Goal: Register for event/course

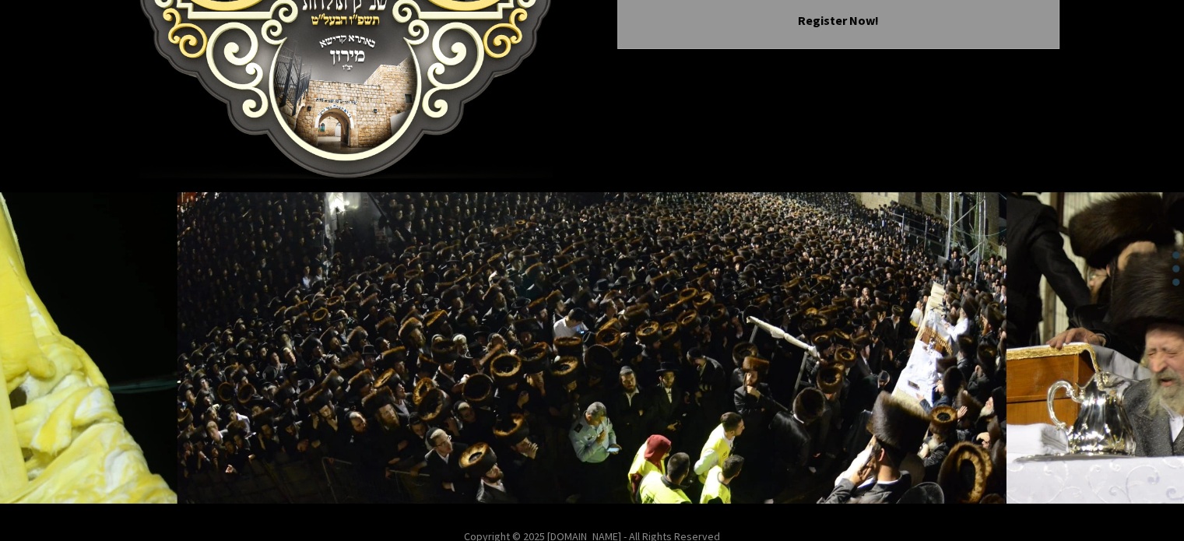
scroll to position [328, 0]
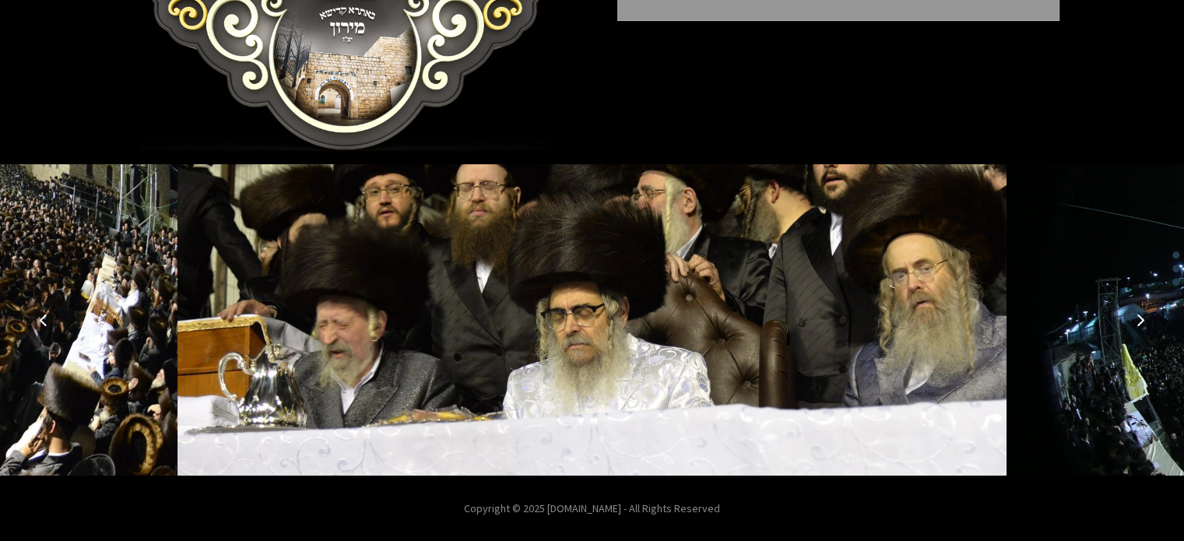
click at [724, 354] on img at bounding box center [592, 319] width 829 height 311
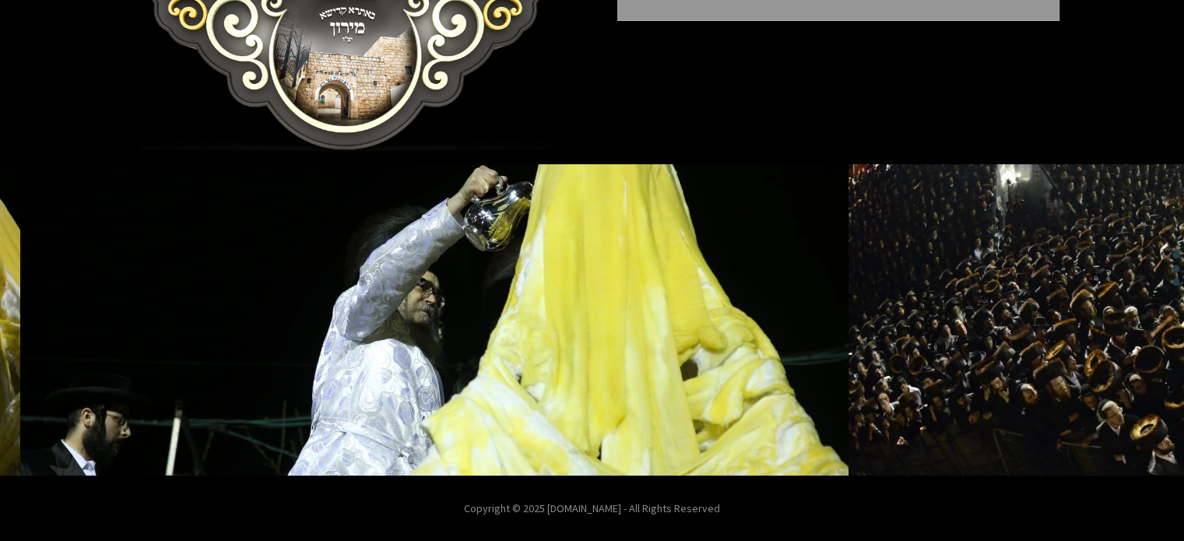
scroll to position [97, 0]
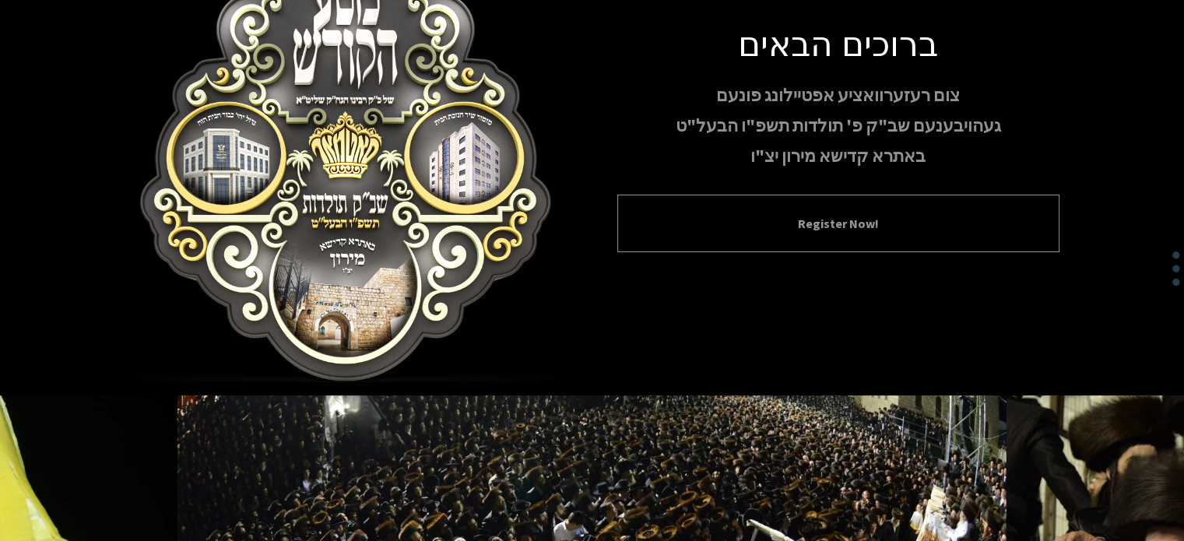
click at [801, 236] on div "Register Now!" at bounding box center [838, 224] width 442 height 58
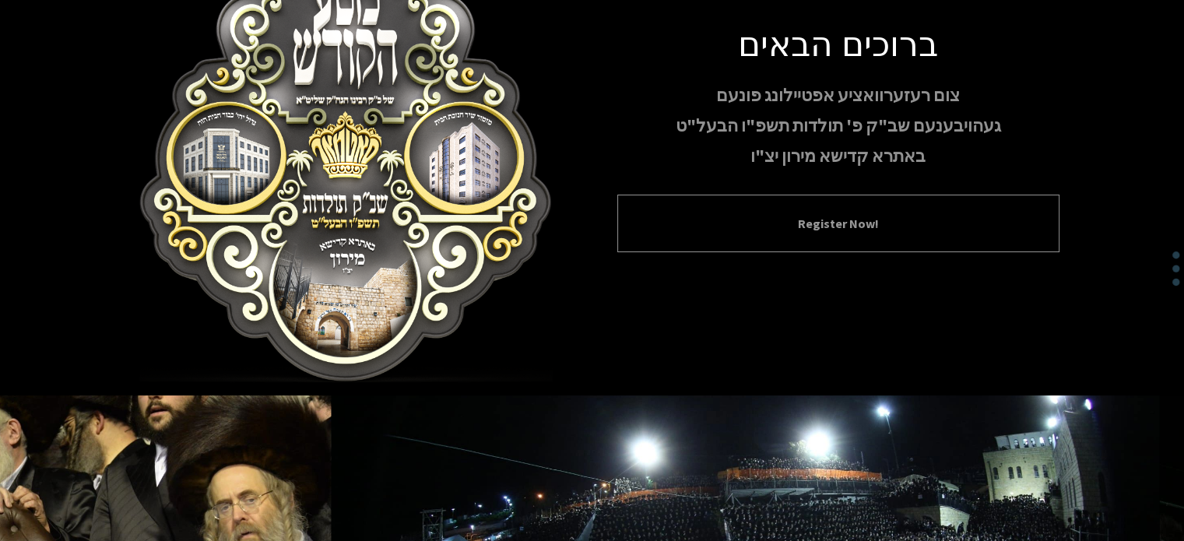
click at [816, 234] on div "Register Now!" at bounding box center [838, 224] width 442 height 58
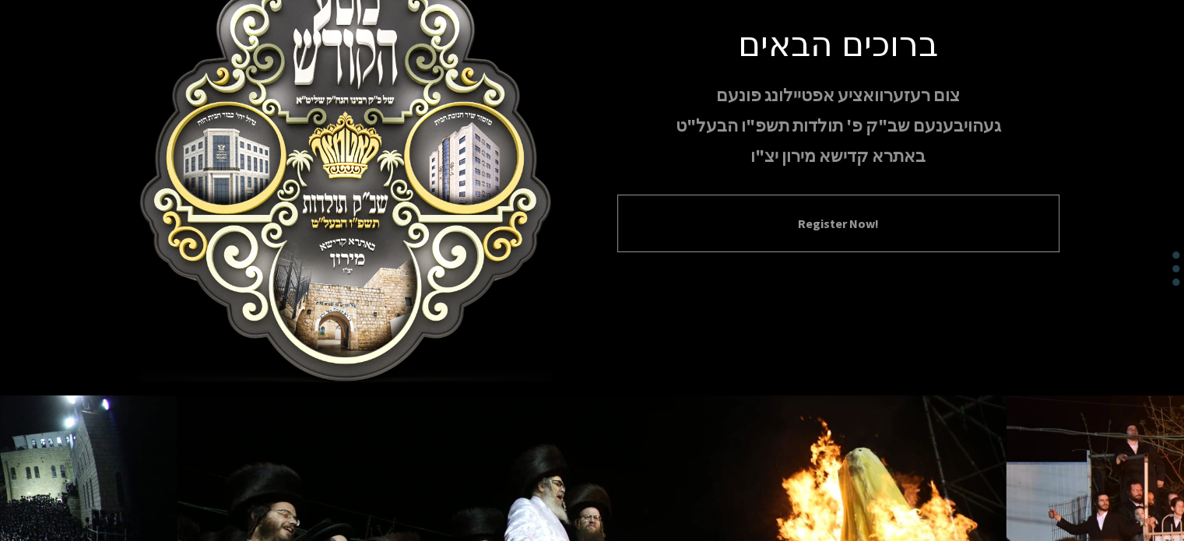
click at [954, 234] on div "Register Now!" at bounding box center [838, 224] width 442 height 58
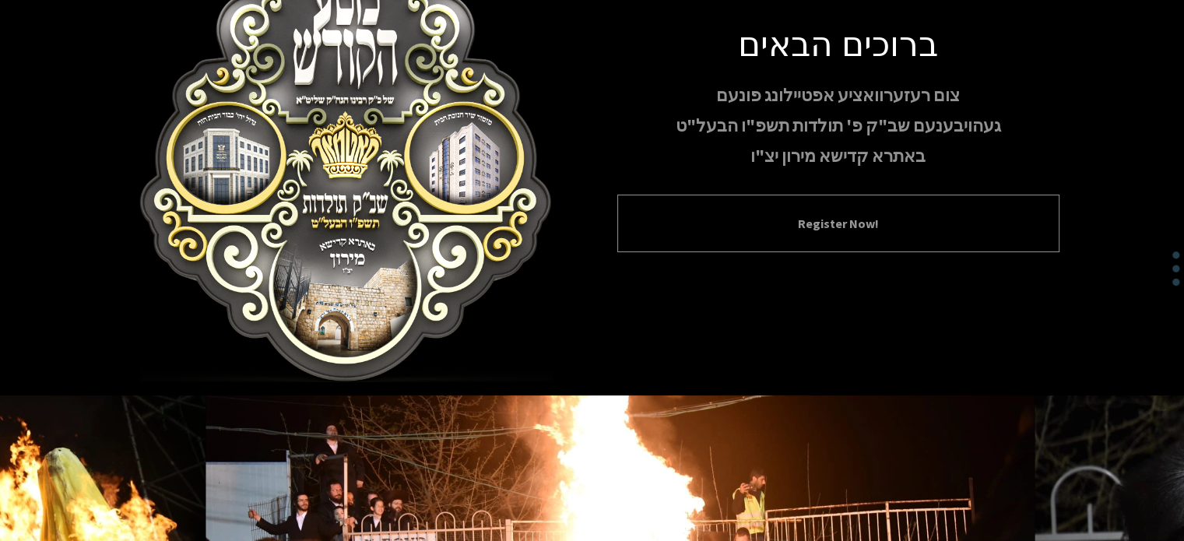
click at [954, 234] on div "Register Now!" at bounding box center [838, 224] width 442 height 58
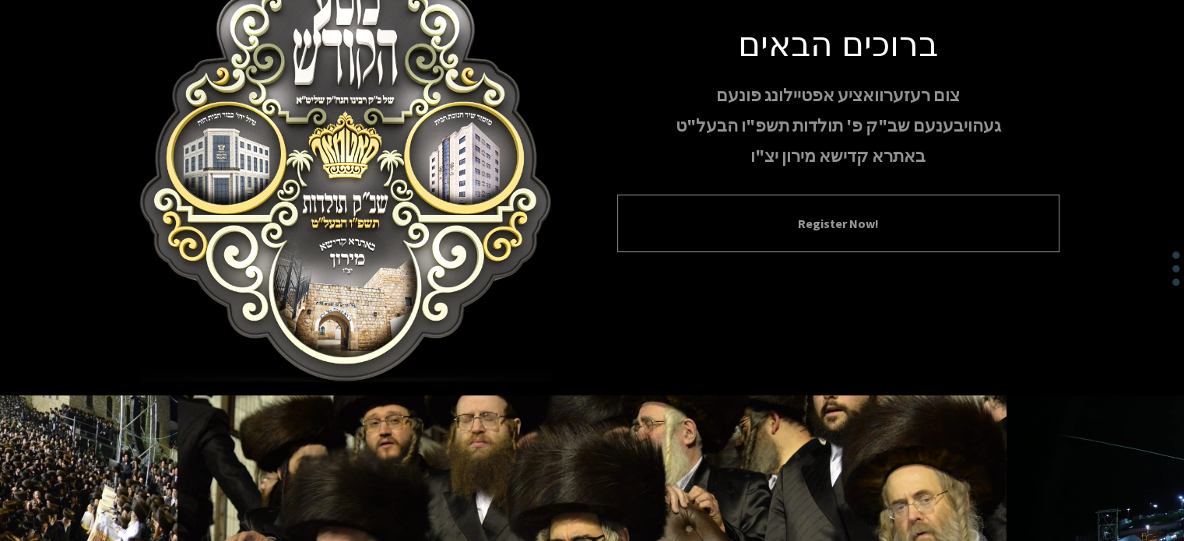
click at [901, 217] on button "Register Now!" at bounding box center [838, 223] width 403 height 19
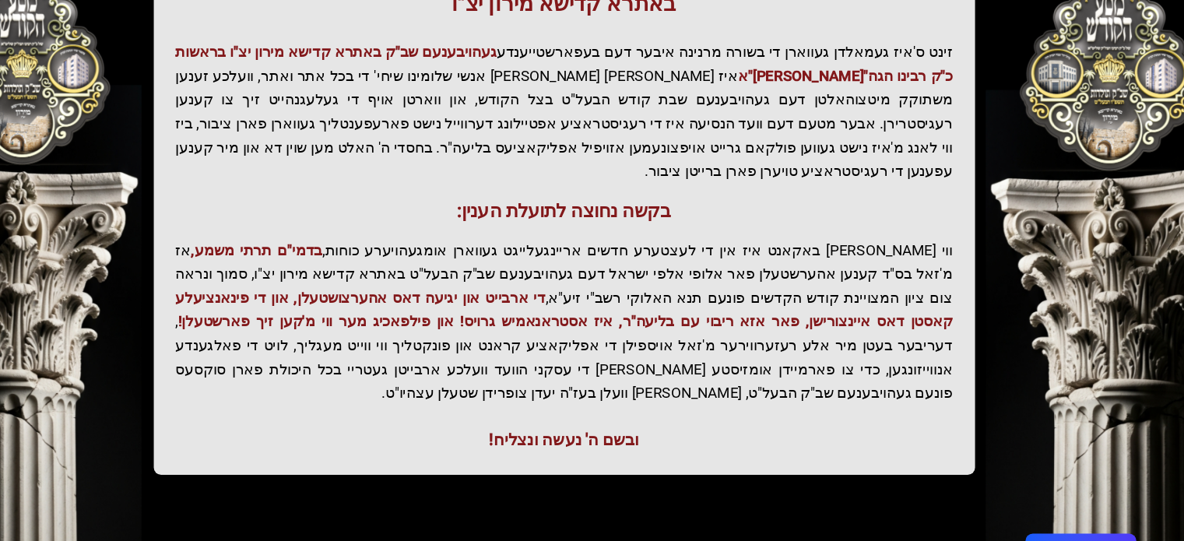
scroll to position [360, 0]
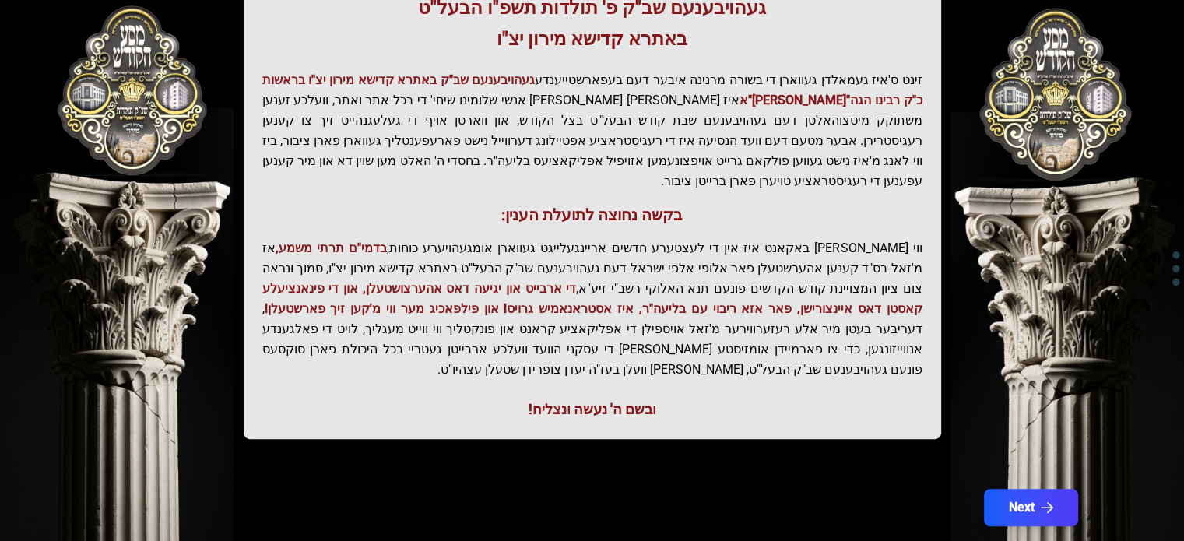
click at [1017, 489] on div "Next" at bounding box center [592, 517] width 997 height 56
click at [1017, 488] on button "Next" at bounding box center [1030, 507] width 99 height 39
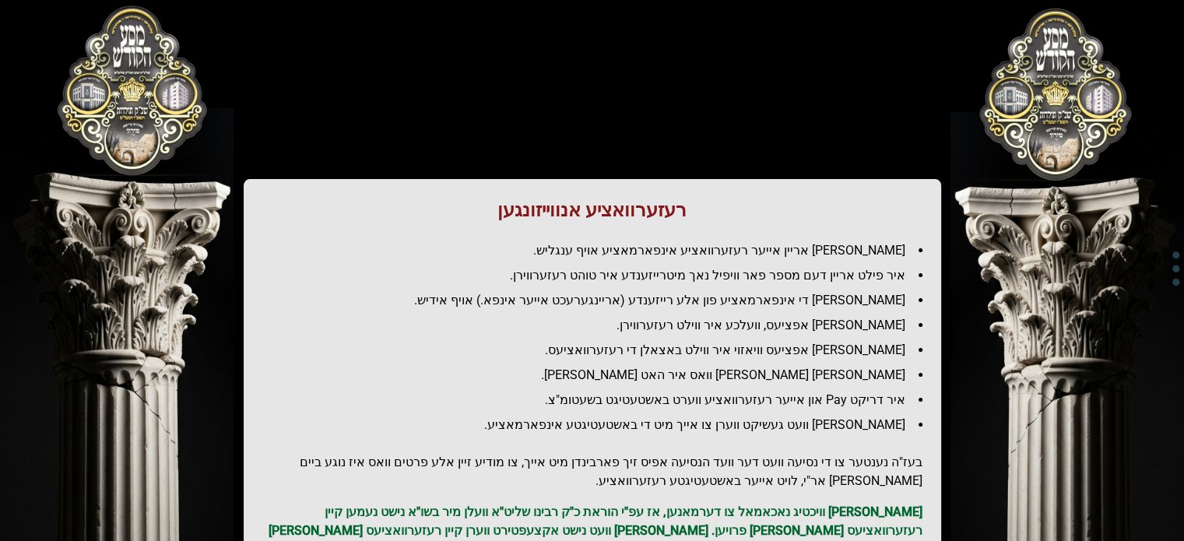
scroll to position [0, 0]
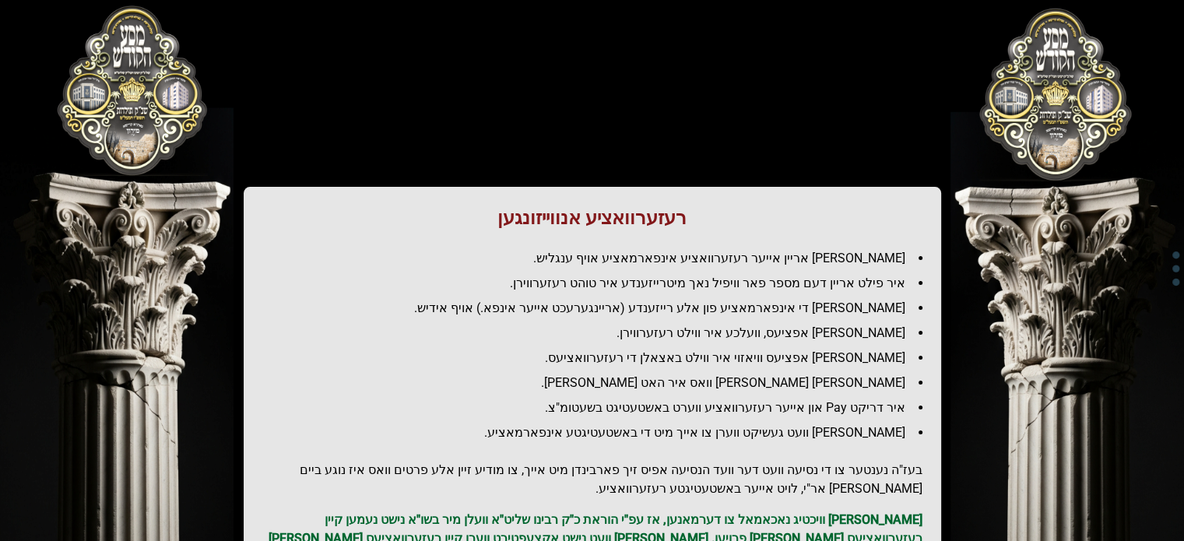
click at [836, 261] on li "[PERSON_NAME] אריין אייער רעזערוואציע אינפארמאציע אויף ענגליש." at bounding box center [599, 258] width 648 height 19
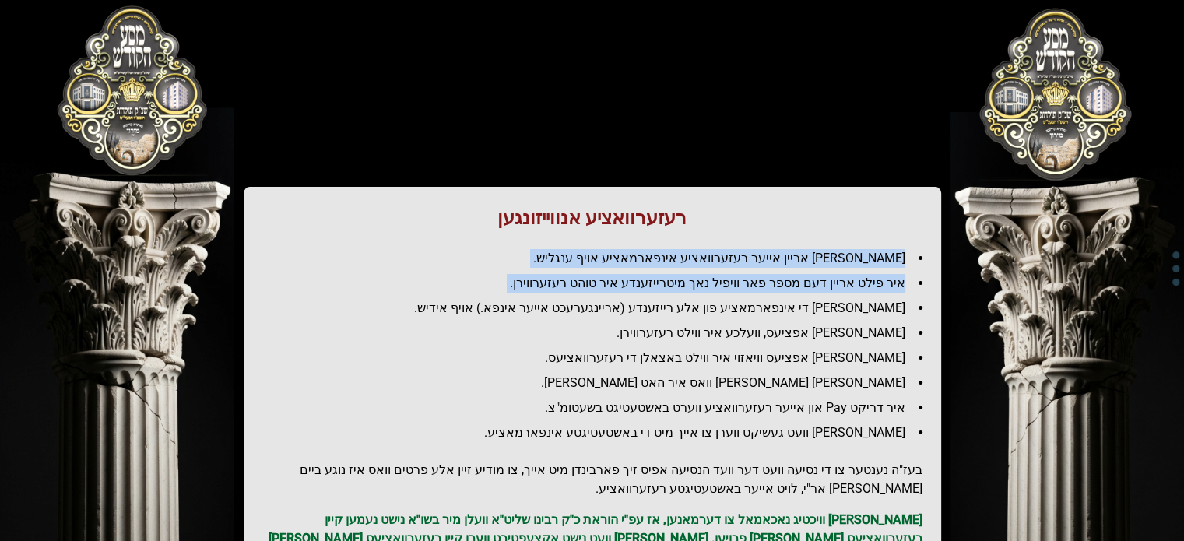
drag, startPoint x: 836, startPoint y: 261, endPoint x: 830, endPoint y: 273, distance: 13.6
click at [830, 273] on ul "[PERSON_NAME] אריין אייער רעזערוואציע אינפארמאציע אויף ענגליש. איר פילט אריין ד…" at bounding box center [592, 345] width 660 height 193
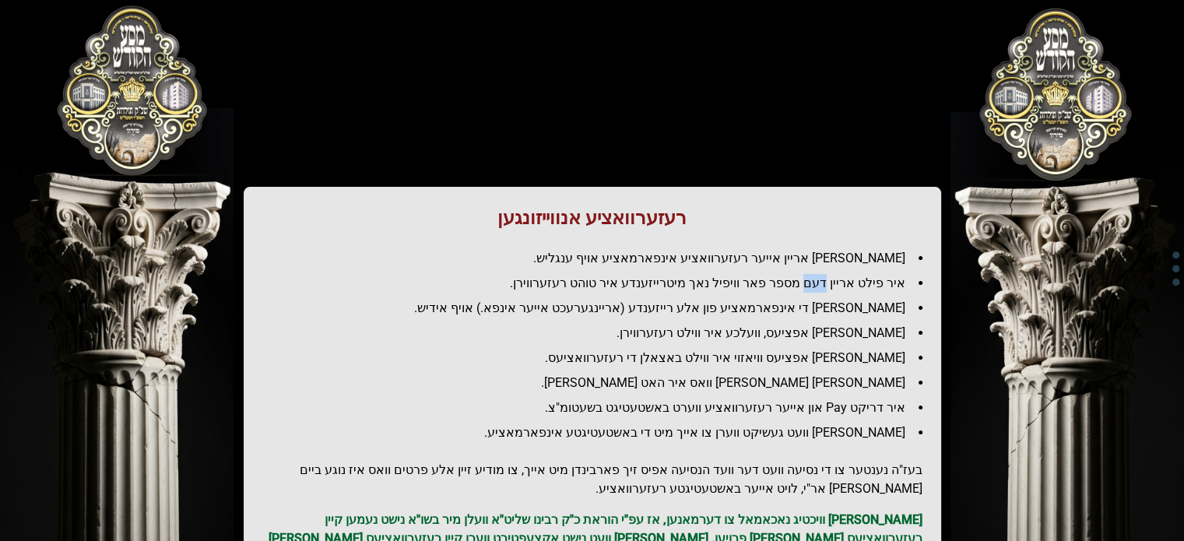
click at [830, 273] on ul "[PERSON_NAME] אריין אייער רעזערוואציע אינפארמאציע אויף ענגליש. איר פילט אריין ד…" at bounding box center [592, 345] width 660 height 193
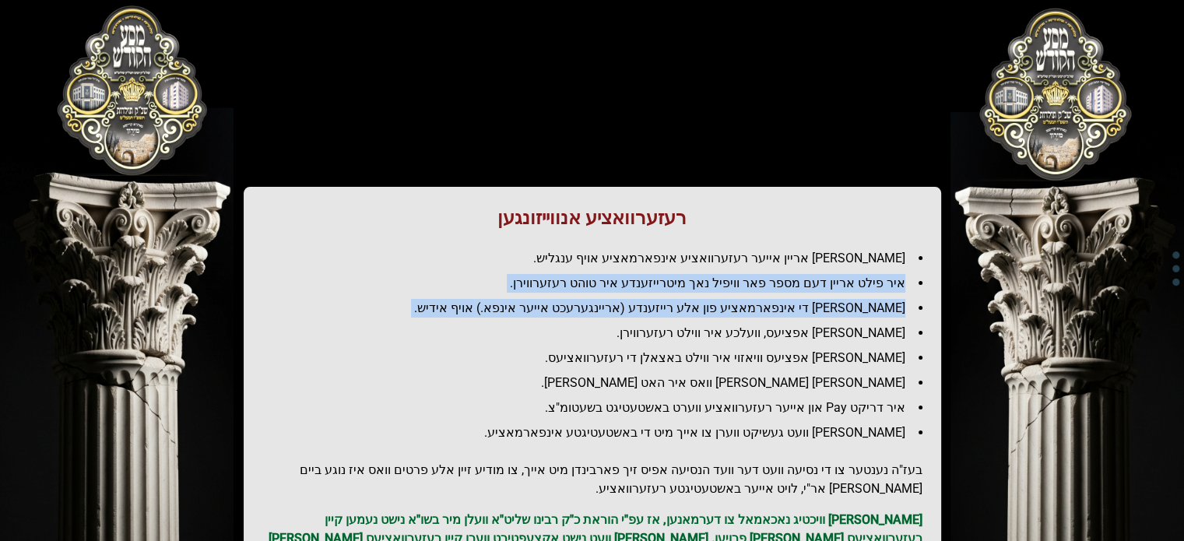
drag, startPoint x: 830, startPoint y: 273, endPoint x: 818, endPoint y: 301, distance: 30.4
click at [818, 301] on ul "[PERSON_NAME] אריין אייער רעזערוואציע אינפארמאציע אויף ענגליש. איר פילט אריין ד…" at bounding box center [592, 345] width 660 height 193
click at [818, 301] on li "[PERSON_NAME] די אינפארמאציע פון אלע רייזענדע (אריינגערעכט אייער אינפא.) אויף א…" at bounding box center [599, 308] width 648 height 19
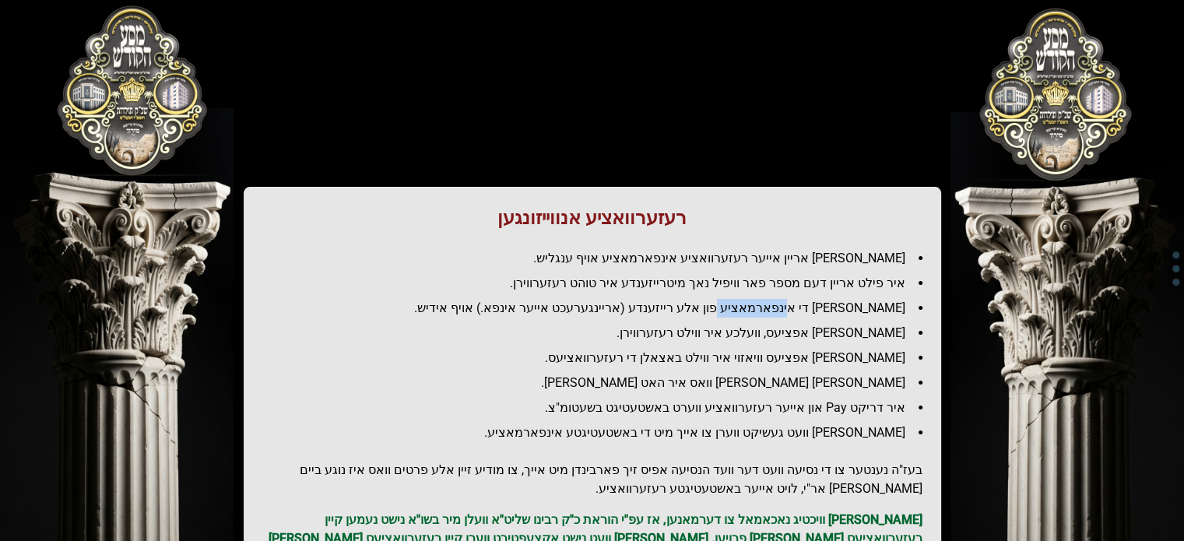
click at [818, 301] on li "[PERSON_NAME] די אינפארמאציע פון אלע רייזענדע (אריינגערעכט אייער אינפא.) אויף א…" at bounding box center [599, 308] width 648 height 19
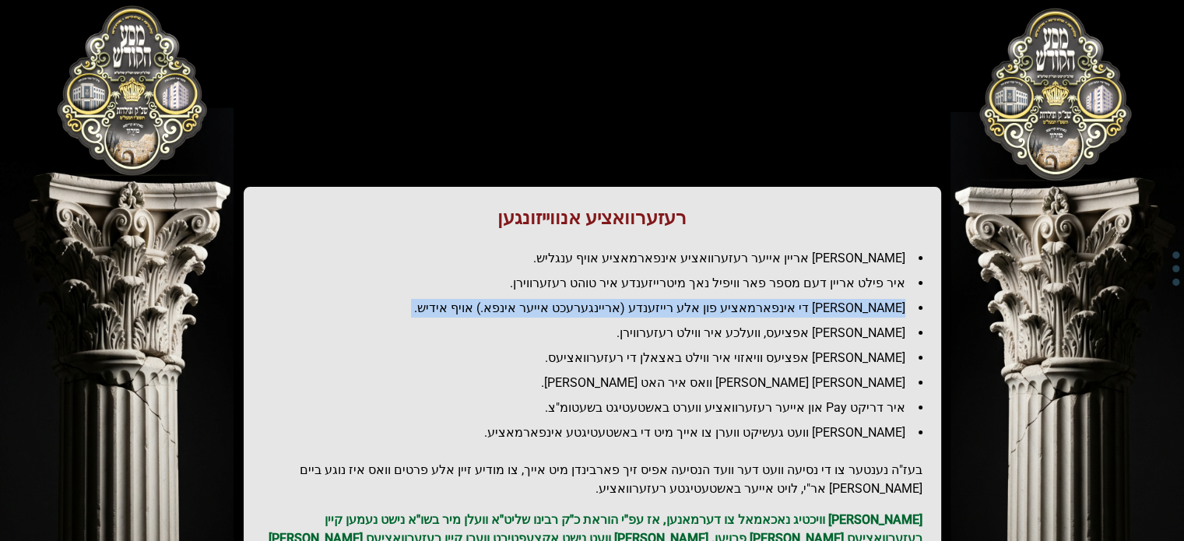
click at [818, 301] on li "[PERSON_NAME] די אינפארמאציע פון אלע רייזענדע (אריינגערעכט אייער אינפא.) אויף א…" at bounding box center [599, 308] width 648 height 19
drag, startPoint x: 818, startPoint y: 301, endPoint x: 813, endPoint y: 336, distance: 34.7
click at [813, 336] on ul "[PERSON_NAME] אריין אייער רעזערוואציע אינפארמאציע אויף ענגליש. איר פילט אריין ד…" at bounding box center [592, 345] width 660 height 193
click at [813, 336] on li "[PERSON_NAME] אפציעס, וועלכע איר ווילט רעזערווירן." at bounding box center [599, 333] width 648 height 19
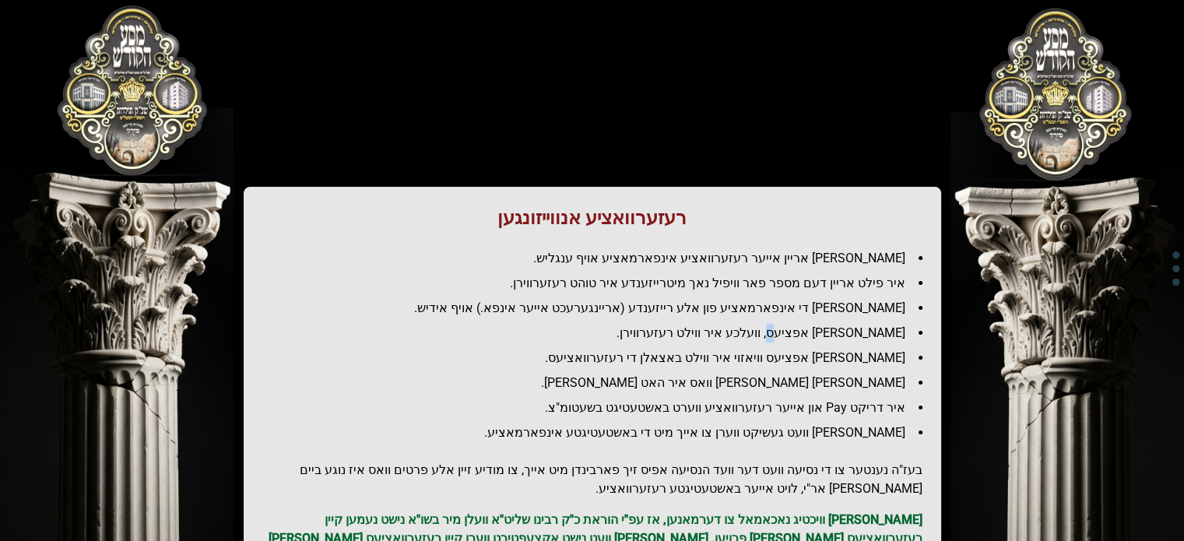
click at [813, 336] on li "[PERSON_NAME] אפציעס, וועלכע איר ווילט רעזערווירן." at bounding box center [599, 333] width 648 height 19
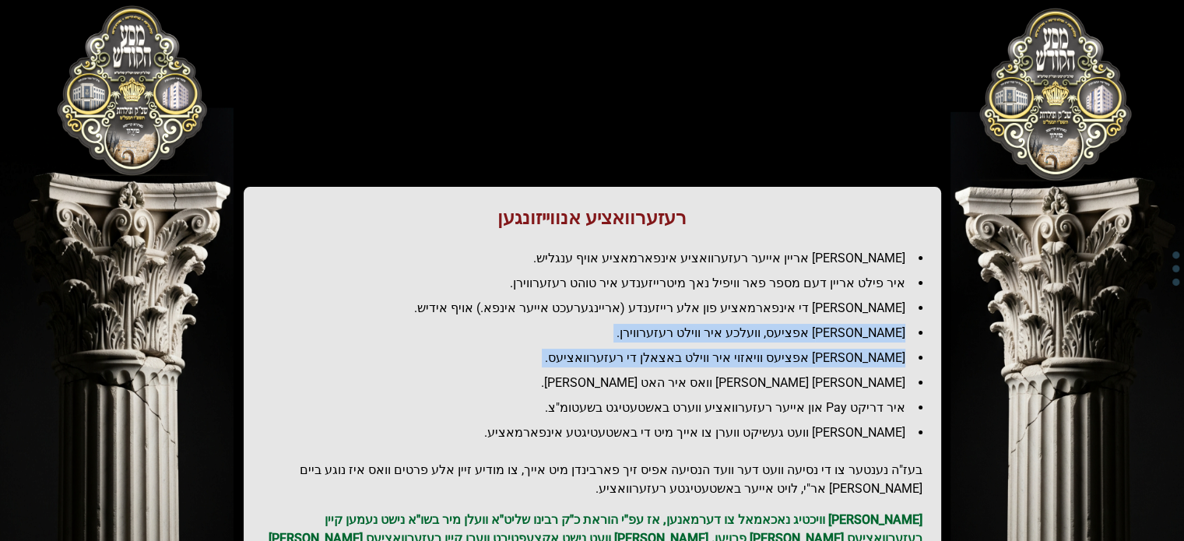
drag, startPoint x: 813, startPoint y: 336, endPoint x: 810, endPoint y: 360, distance: 24.3
click at [810, 360] on ul "[PERSON_NAME] אריין אייער רעזערוואציע אינפארמאציע אויף ענגליש. איר פילט אריין ד…" at bounding box center [592, 345] width 660 height 193
click at [810, 360] on li "[PERSON_NAME] אפציעס וויאזוי איר ווילט באצאלן די רעזערוואציעס." at bounding box center [599, 358] width 648 height 19
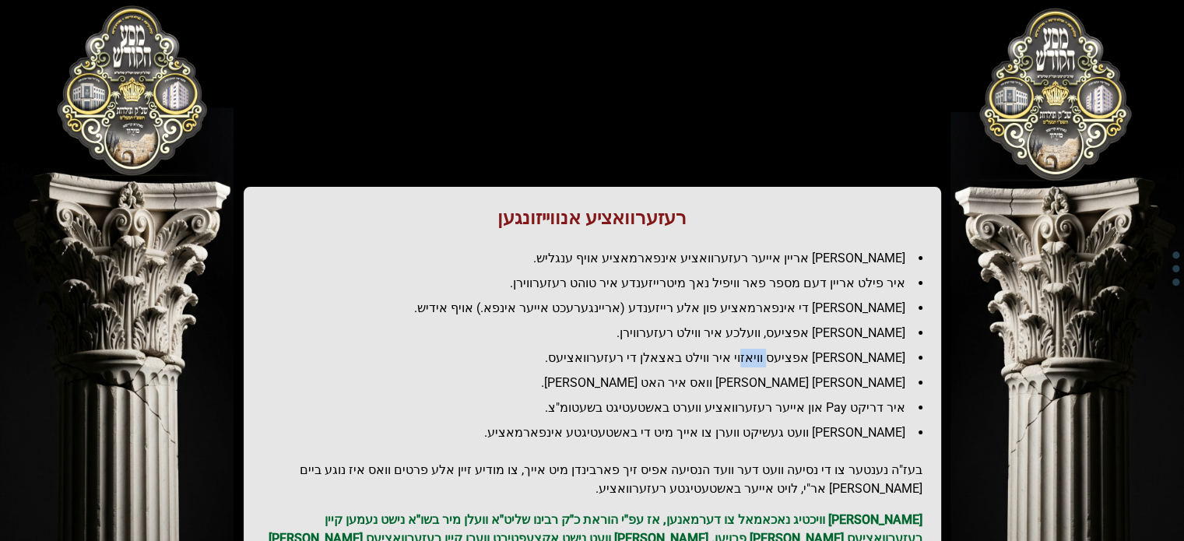
click at [810, 360] on li "[PERSON_NAME] אפציעס וויאזוי איר ווילט באצאלן די רעזערוואציעס." at bounding box center [599, 358] width 648 height 19
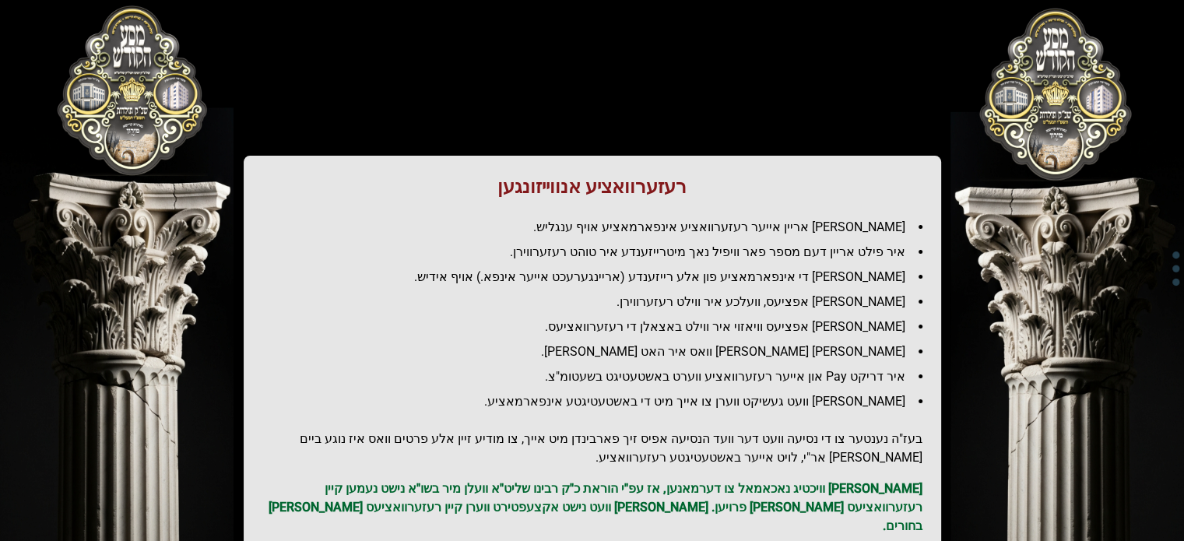
click at [828, 379] on li "איר דריקט Pay און אייער רעזערוואציע ווערט באשטעטיגט בשעטומ"צ." at bounding box center [599, 377] width 648 height 19
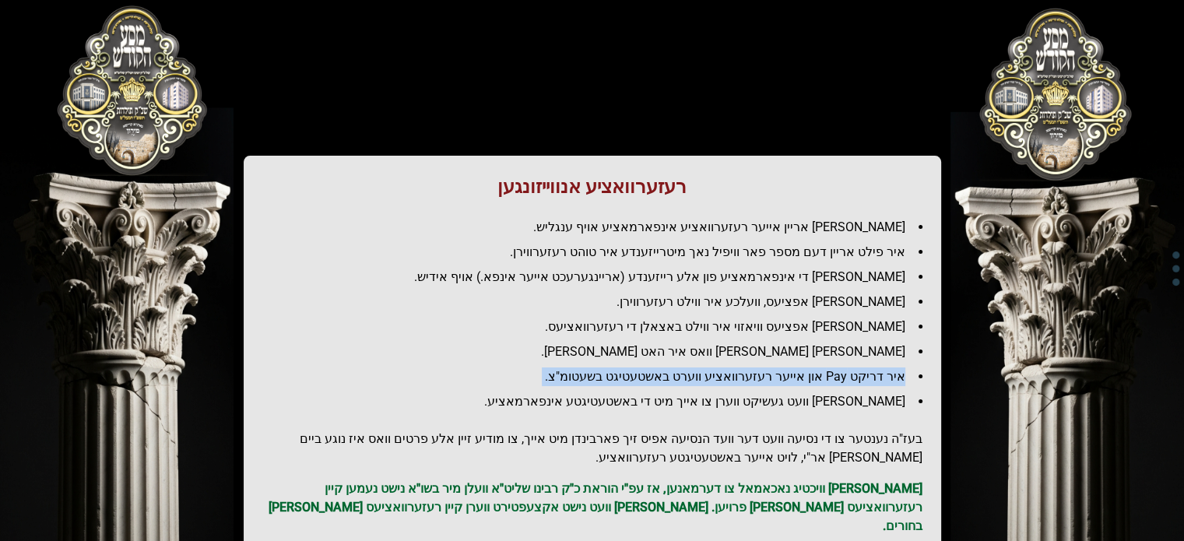
click at [828, 379] on li "איר דריקט Pay און אייער רעזערוואציע ווערט באשטעטיגט בשעטומ"צ." at bounding box center [599, 377] width 648 height 19
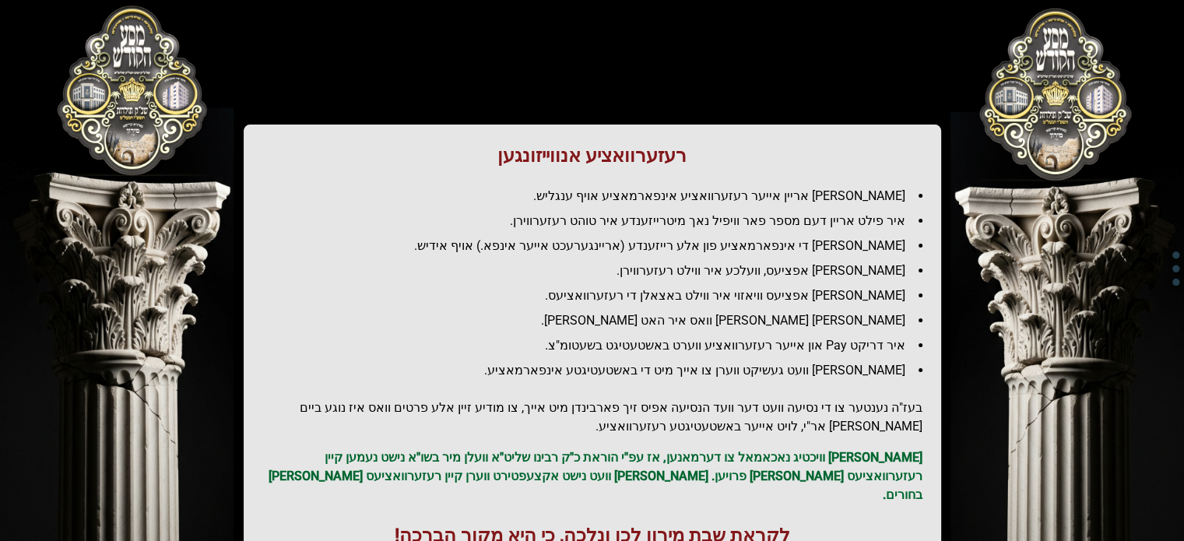
click at [830, 370] on li "[PERSON_NAME] וועט געשיקט ווערן צו אייך מיט די באשטעטיגטע אינפארמאציע." at bounding box center [599, 370] width 648 height 19
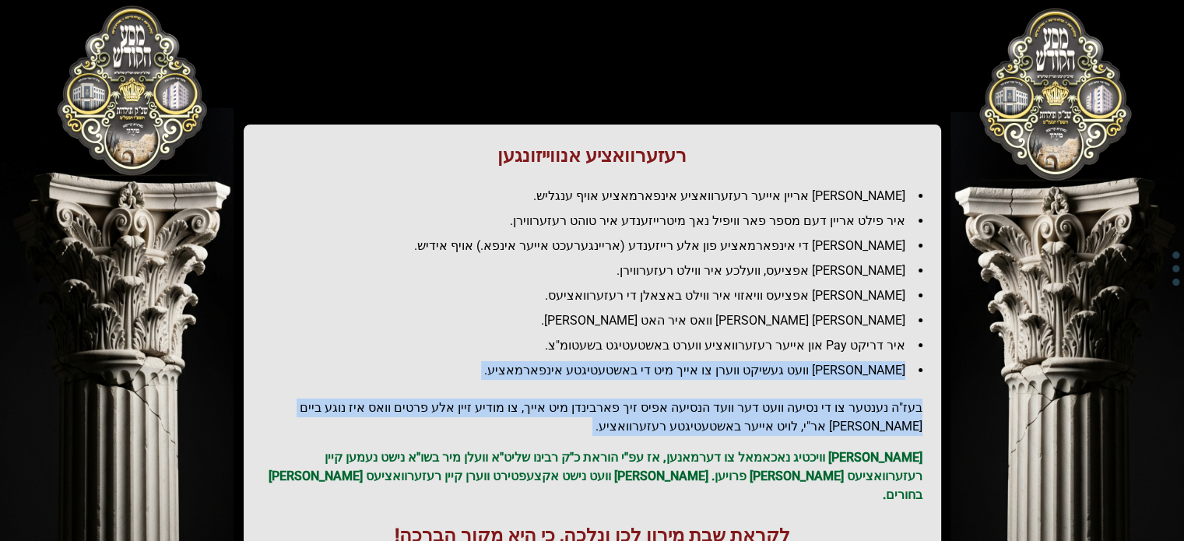
drag, startPoint x: 830, startPoint y: 370, endPoint x: 824, endPoint y: 404, distance: 34.8
click at [824, 404] on div "רעזערוואציע אנווייזונגען איר לייגט אריין אייער רעזערוואציע אינפארמאציע אויף ענג…" at bounding box center [593, 346] width 698 height 442
click at [824, 404] on h2 "בעז"ה נענטער צו די נסיעה וועט דער וועד הנסיעה אפיס זיך פארבינדן מיט אייך, צו מו…" at bounding box center [592, 417] width 660 height 37
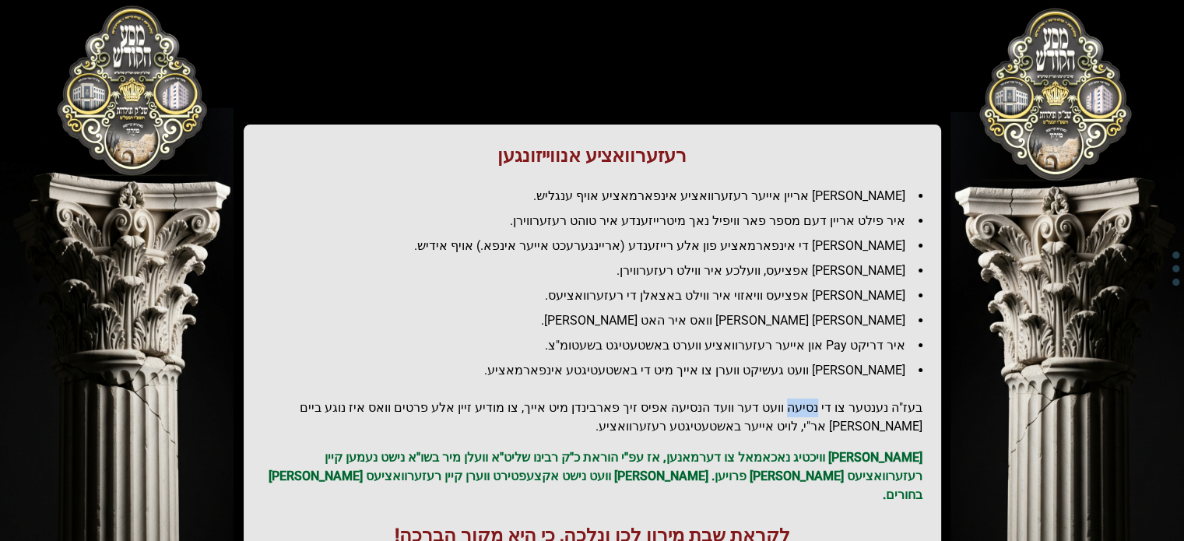
click at [824, 404] on h2 "בעז"ה נענטער צו די נסיעה וועט דער וועד הנסיעה אפיס זיך פארבינדן מיט אייך, צו מו…" at bounding box center [592, 417] width 660 height 37
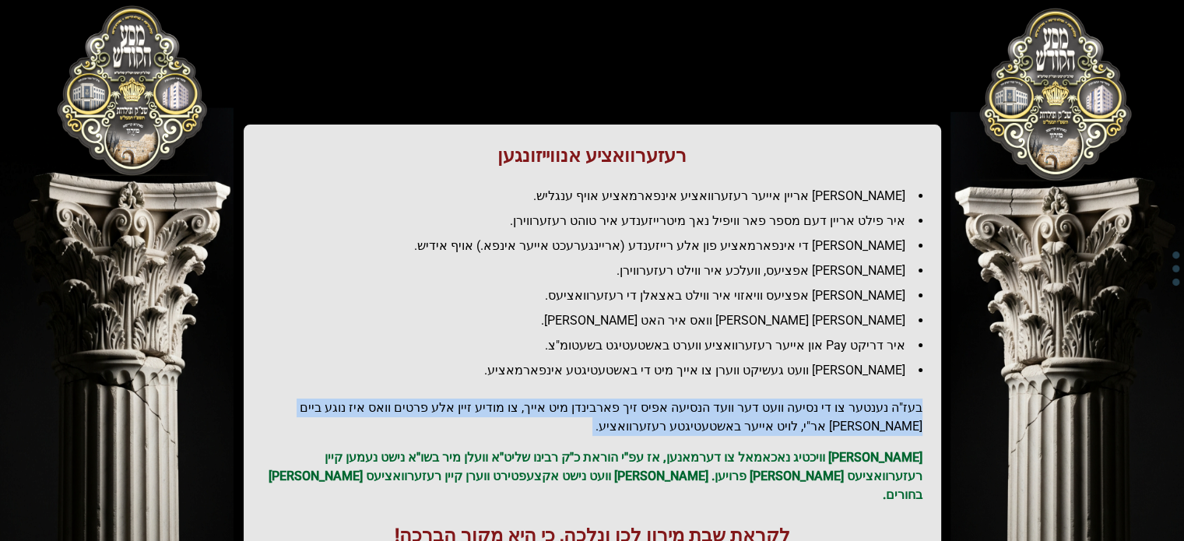
click at [823, 404] on h2 "בעז"ה נענטער צו די נסיעה וועט דער וועד הנסיעה אפיס זיך פארבינדן מיט אייך, צו מו…" at bounding box center [592, 417] width 660 height 37
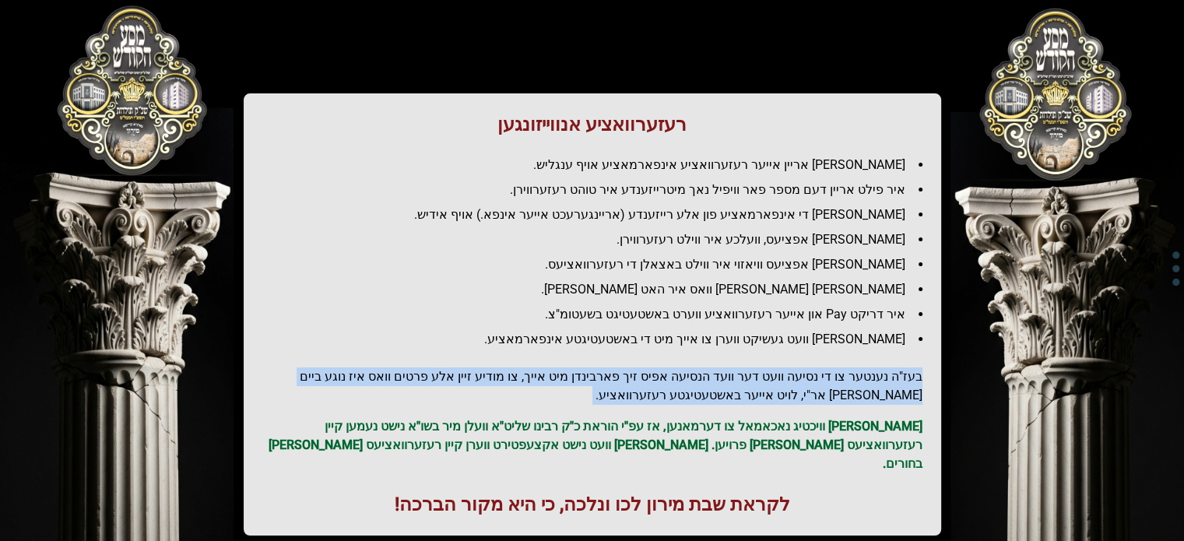
scroll to position [125, 0]
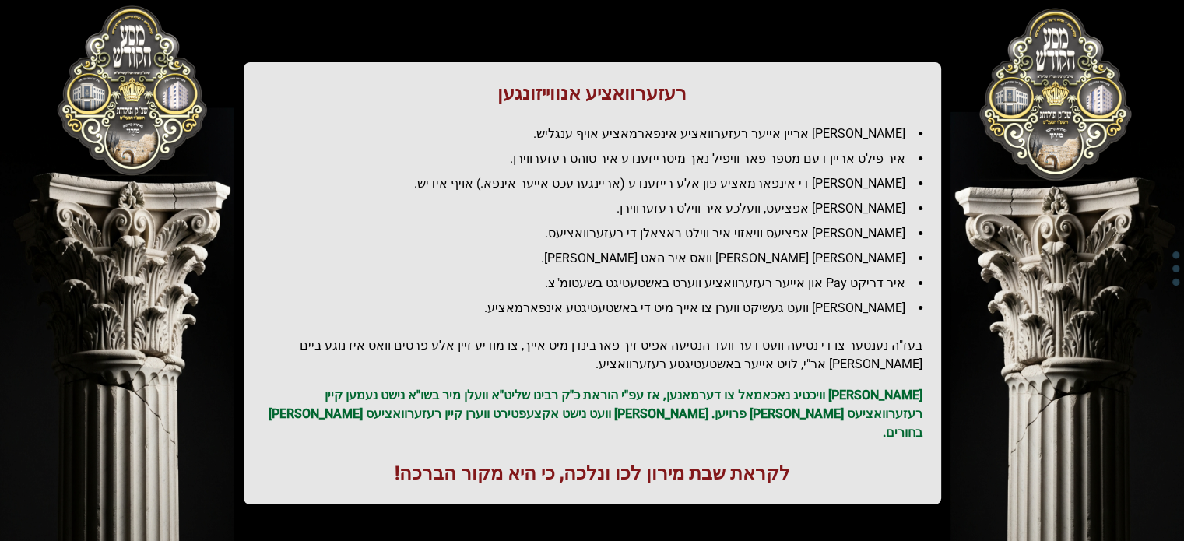
click at [823, 404] on p "[PERSON_NAME] וויכטיג נאכאמאל צו דערמאנען, אז עפ"י הוראת כ"ק רבינו שליט"א וועלן…" at bounding box center [592, 414] width 660 height 56
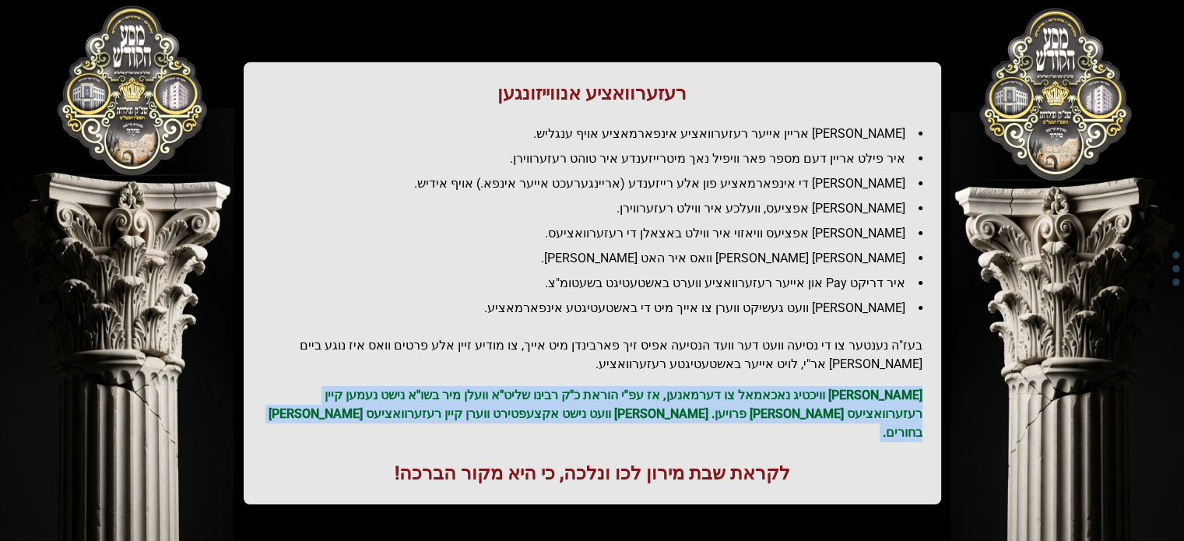
click at [823, 404] on p "[PERSON_NAME] וויכטיג נאכאמאל צו דערמאנען, אז עפ"י הוראת כ"ק רבינו שליט"א וועלן…" at bounding box center [592, 414] width 660 height 56
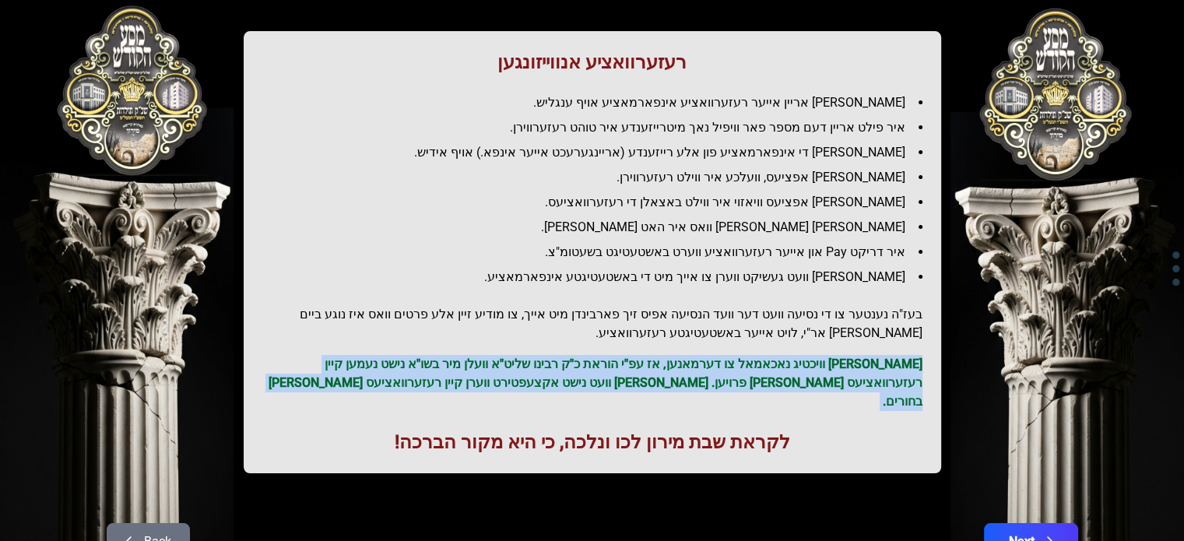
scroll to position [187, 0]
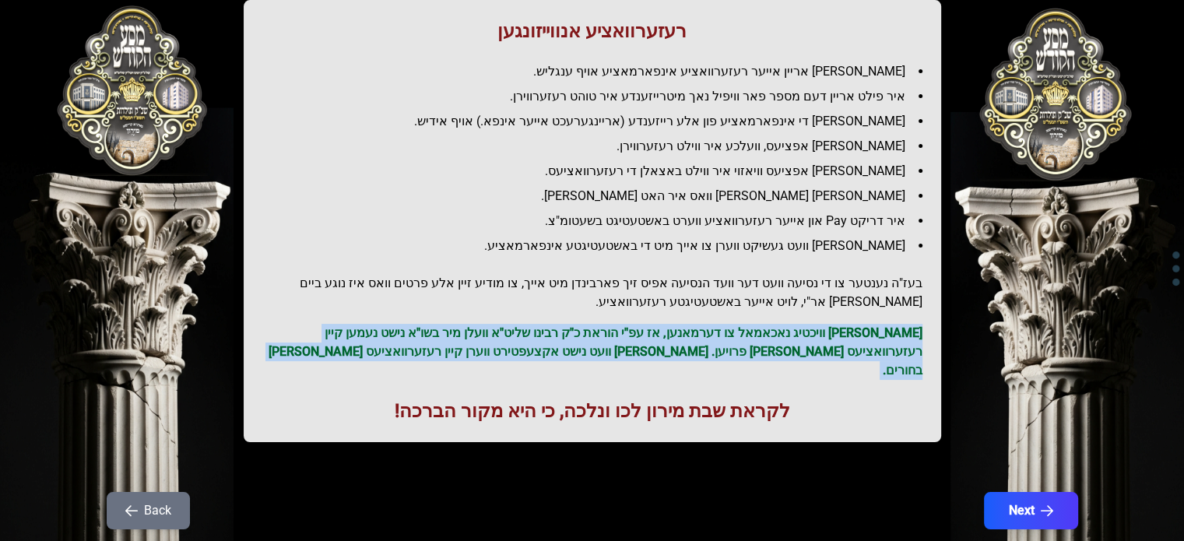
click at [815, 350] on p "[PERSON_NAME] וויכטיג נאכאמאל צו דערמאנען, אז עפ"י הוראת כ"ק רבינו שליט"א וועלן…" at bounding box center [592, 352] width 660 height 56
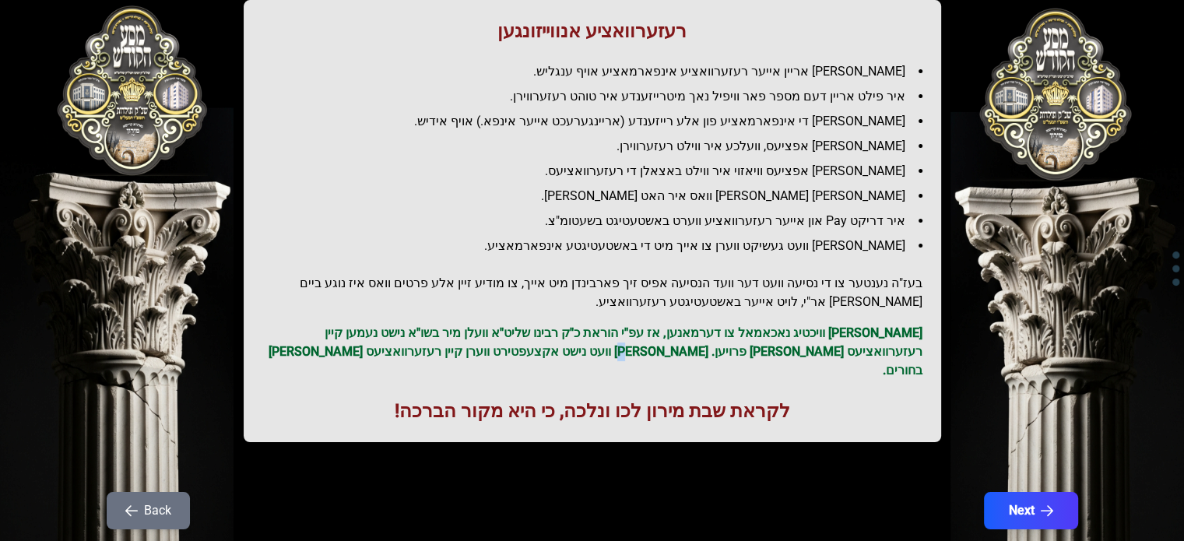
click at [815, 350] on p "[PERSON_NAME] וויכטיג נאכאמאל צו דערמאנען, אז עפ"י הוראת כ"ק רבינו שליט"א וועלן…" at bounding box center [592, 352] width 660 height 56
click at [822, 345] on p "[PERSON_NAME] וויכטיג נאכאמאל צו דערמאנען, אז עפ"י הוראת כ"ק רבינו שליט"א וועלן…" at bounding box center [592, 352] width 660 height 56
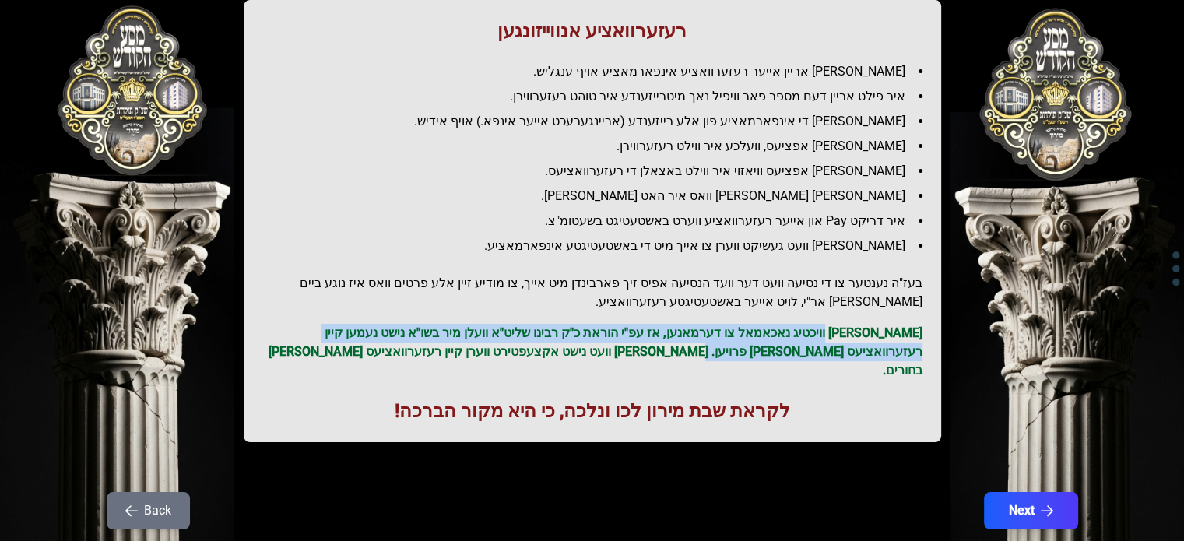
drag, startPoint x: 822, startPoint y: 345, endPoint x: 820, endPoint y: 326, distance: 18.8
click at [820, 326] on p "[PERSON_NAME] וויכטיג נאכאמאל צו דערמאנען, אז עפ"י הוראת כ"ק רבינו שליט"א וועלן…" at bounding box center [592, 352] width 660 height 56
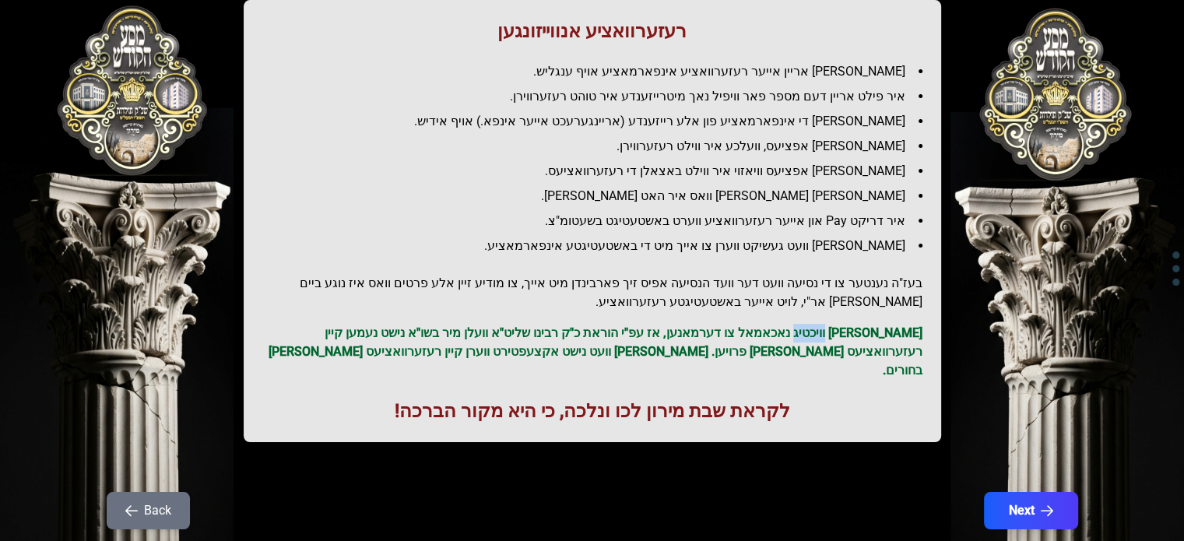
click at [820, 326] on p "[PERSON_NAME] וויכטיג נאכאמאל צו דערמאנען, אז עפ"י הוראת כ"ק רבינו שליט"א וועלן…" at bounding box center [592, 352] width 660 height 56
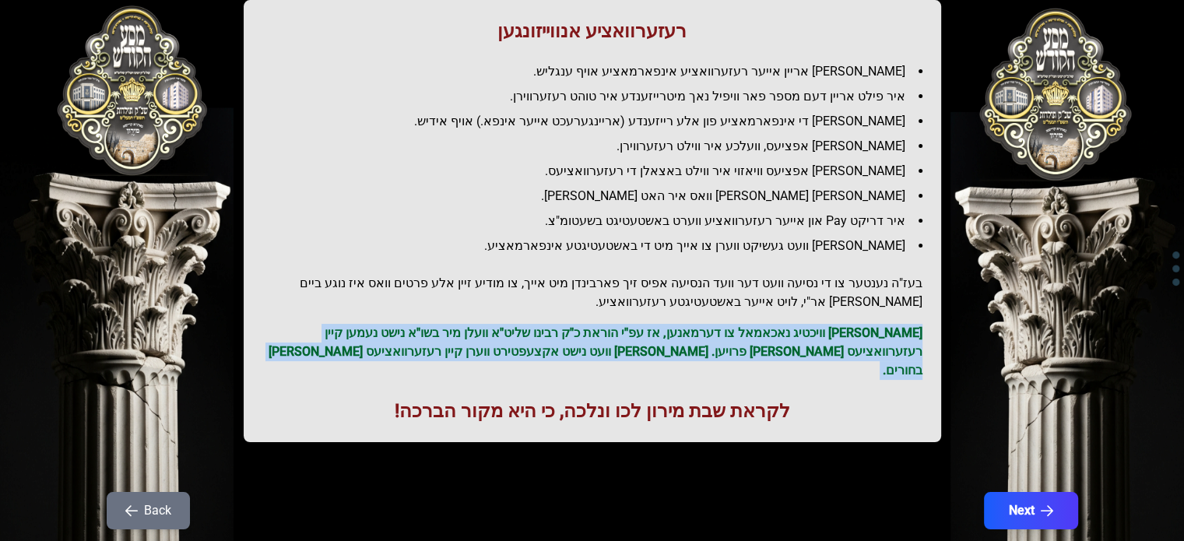
drag, startPoint x: 820, startPoint y: 326, endPoint x: 804, endPoint y: 336, distance: 19.2
click at [804, 336] on p "[PERSON_NAME] וויכטיג נאכאמאל צו דערמאנען, אז עפ"י הוראת כ"ק רבינו שליט"א וועלן…" at bounding box center [592, 352] width 660 height 56
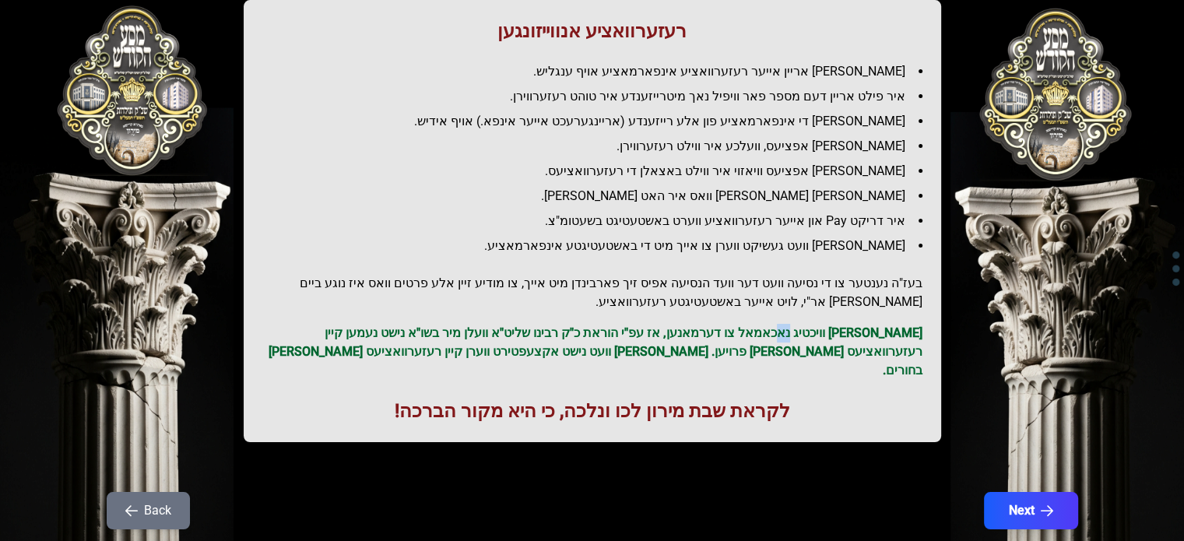
click at [804, 336] on p "[PERSON_NAME] וויכטיג נאכאמאל צו דערמאנען, אז עפ"י הוראת כ"ק רבינו שליט"א וועלן…" at bounding box center [592, 352] width 660 height 56
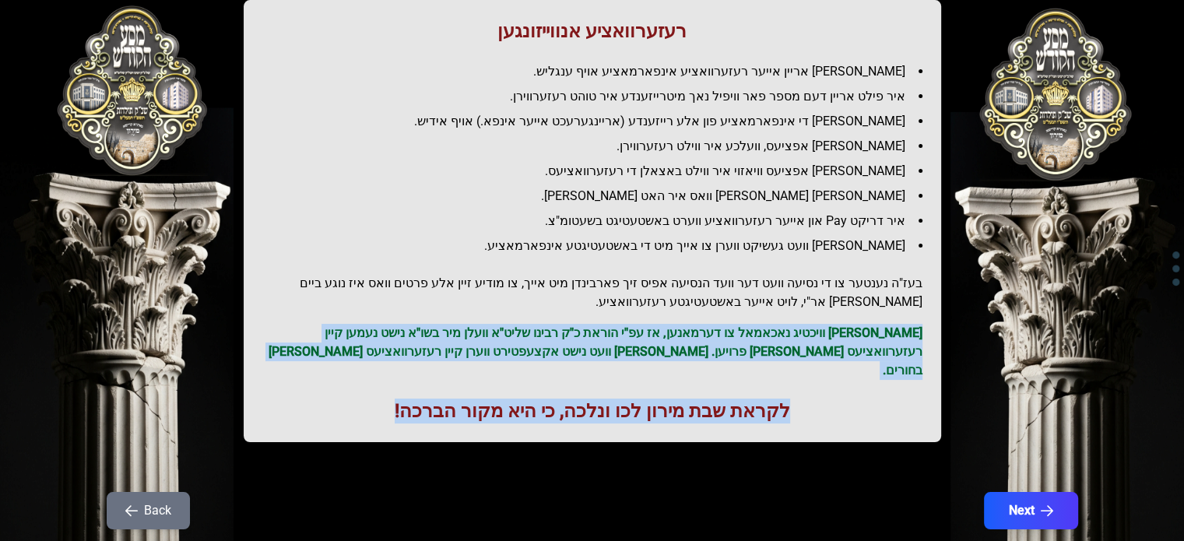
drag, startPoint x: 804, startPoint y: 336, endPoint x: 786, endPoint y: 370, distance: 37.6
click at [786, 370] on div "רעזערוואציע אנווייזונגען איר לייגט אריין אייער רעזערוואציע אינפארמאציע אויף ענג…" at bounding box center [593, 221] width 698 height 442
click at [1016, 491] on button "Next" at bounding box center [1030, 510] width 99 height 39
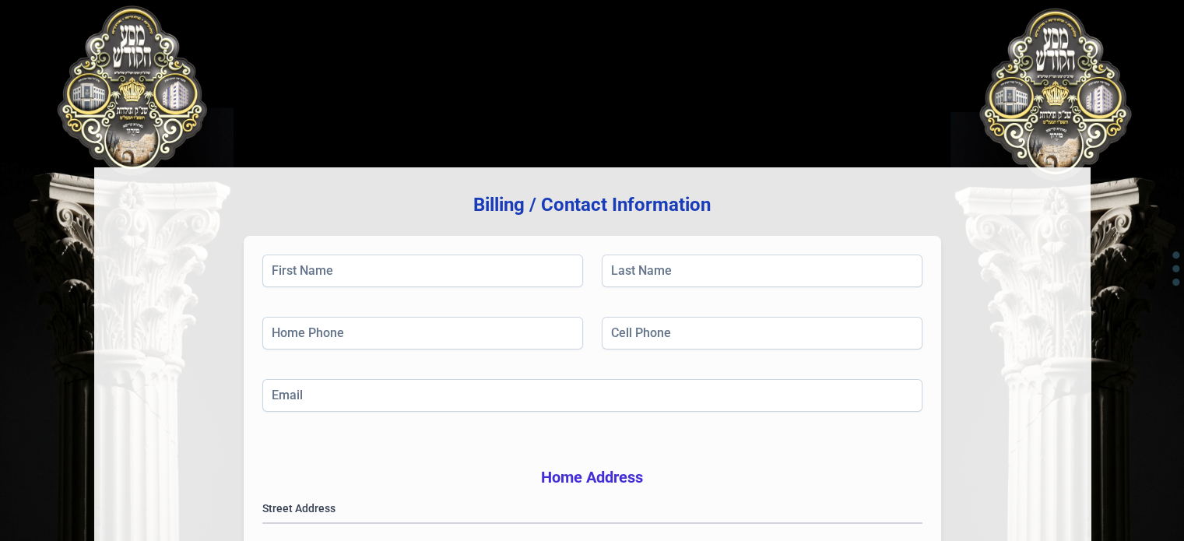
scroll to position [9, 0]
